Goal: Find contact information: Find contact information

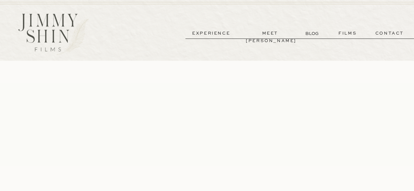
click at [388, 33] on p "contact" at bounding box center [389, 34] width 47 height 8
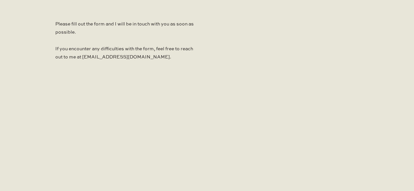
scroll to position [407, 0]
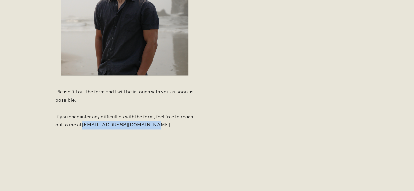
drag, startPoint x: 160, startPoint y: 126, endPoint x: 96, endPoint y: 124, distance: 64.1
click at [96, 124] on p "Please fill out the form and I will be in touch with you as soon as possible. I…" at bounding box center [124, 110] width 138 height 44
copy p "jimmyshinfilms@gmail.com."
